Goal: Information Seeking & Learning: Find specific fact

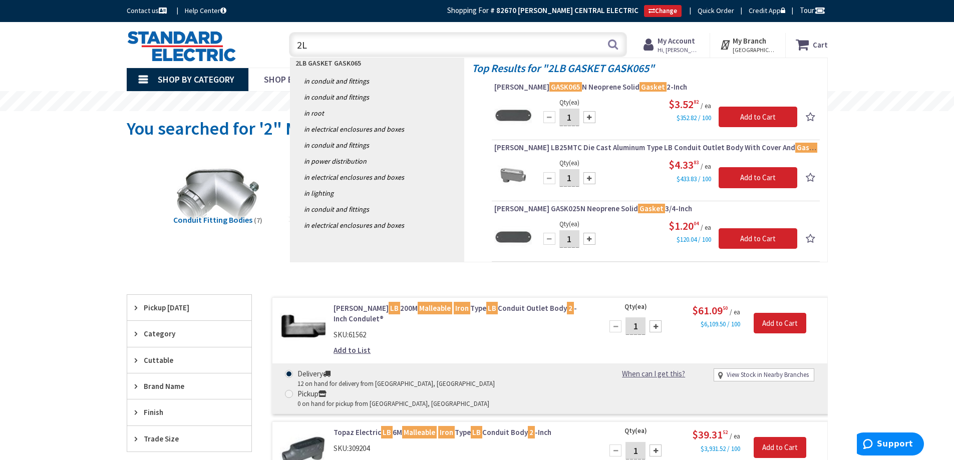
type input "2"
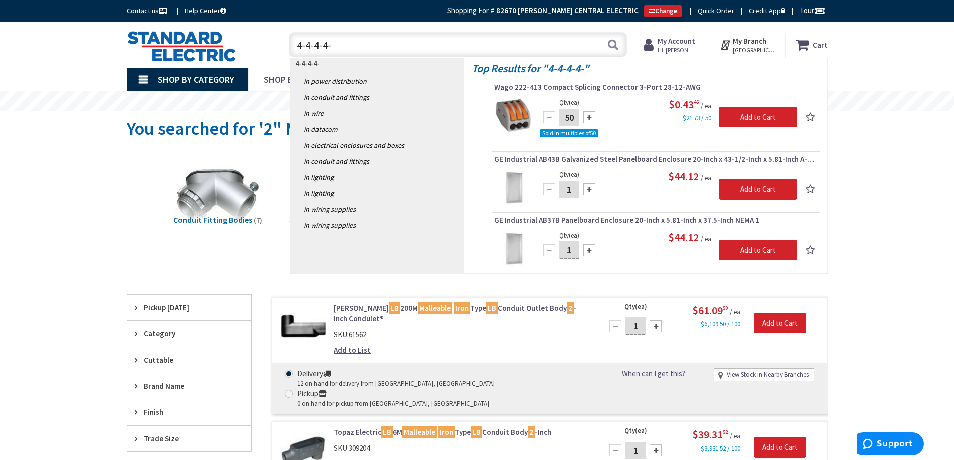
type input "4-4-4-4-6"
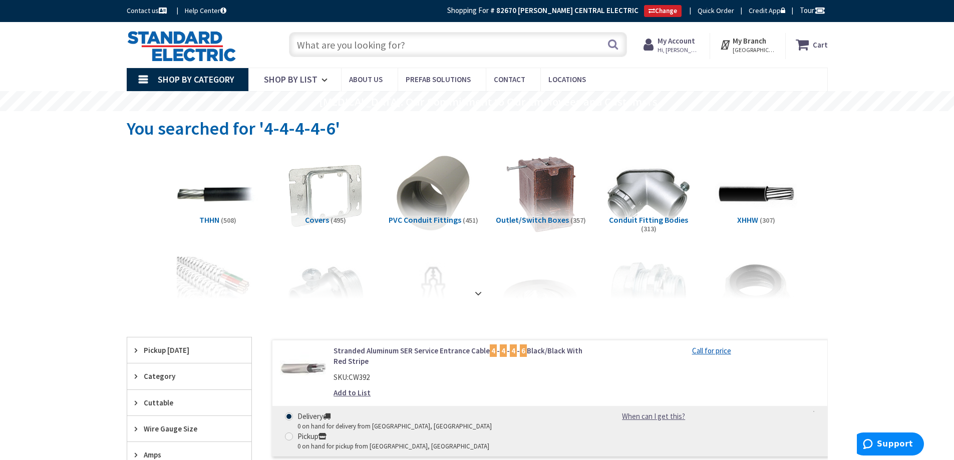
click at [346, 48] on input "text" at bounding box center [458, 44] width 338 height 25
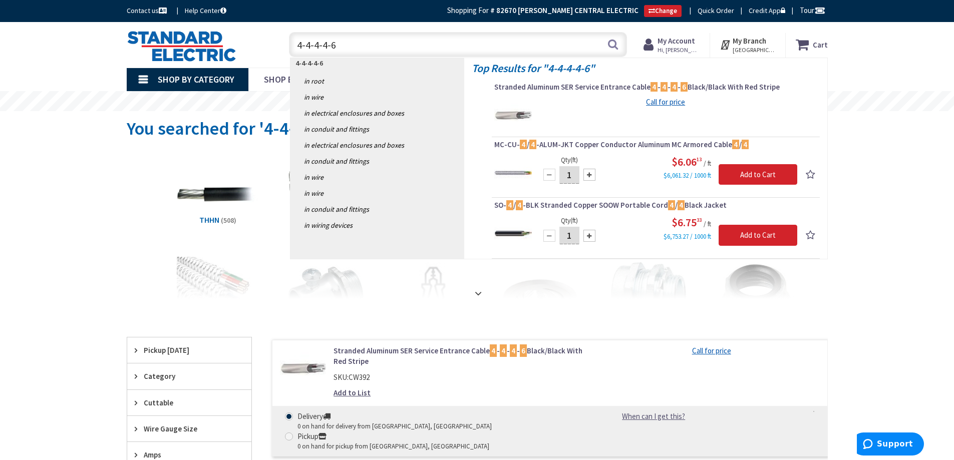
click at [327, 45] on input "4-4-4-4-6" at bounding box center [458, 44] width 338 height 25
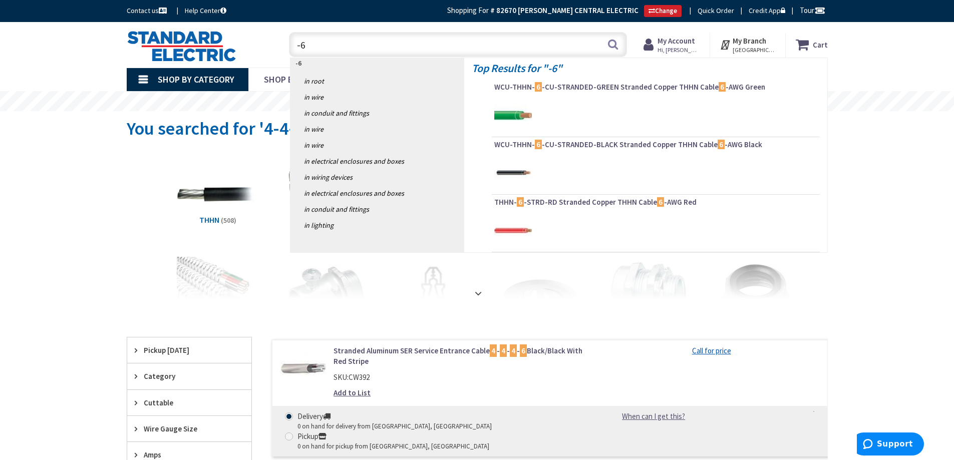
click at [319, 43] on input "-6" at bounding box center [458, 44] width 338 height 25
type input "-"
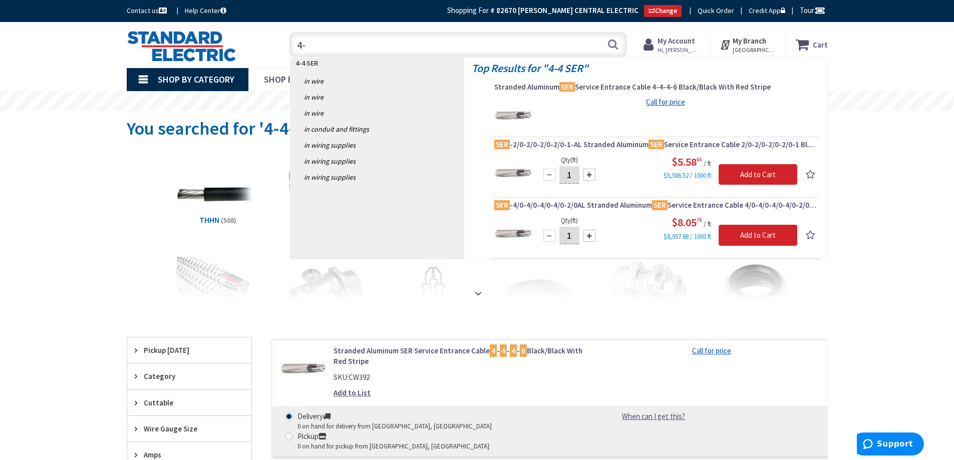
type input "4"
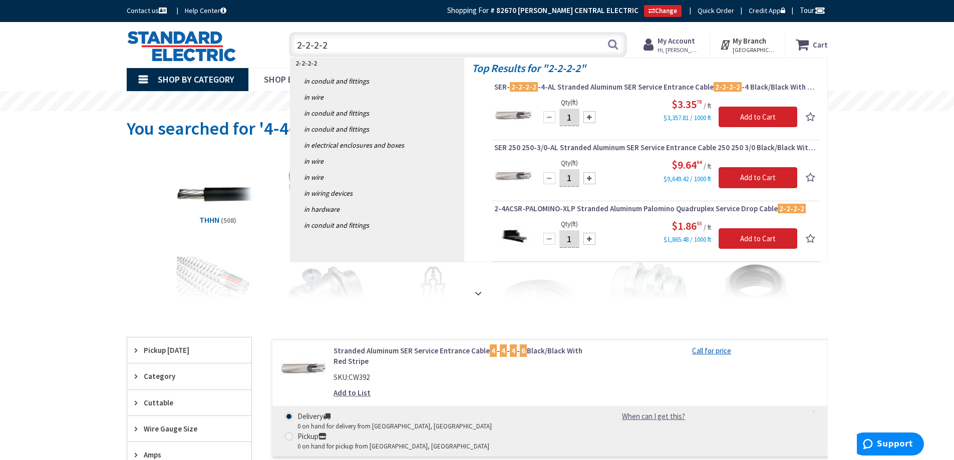
type input "2-2-2-2"
